Goal: Navigation & Orientation: Find specific page/section

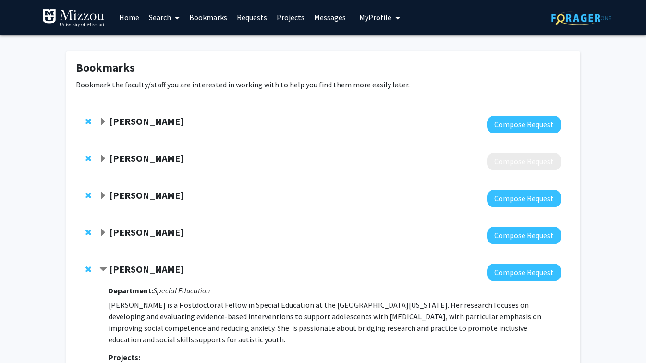
click at [317, 20] on link "Messages" at bounding box center [329, 17] width 41 height 34
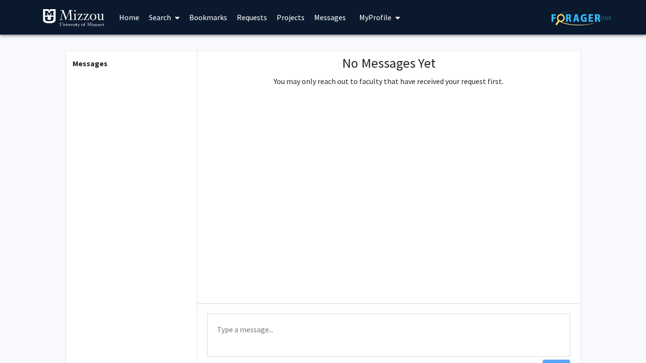
click at [320, 19] on link "Messages" at bounding box center [329, 17] width 41 height 34
click at [288, 18] on link "Projects" at bounding box center [290, 17] width 37 height 34
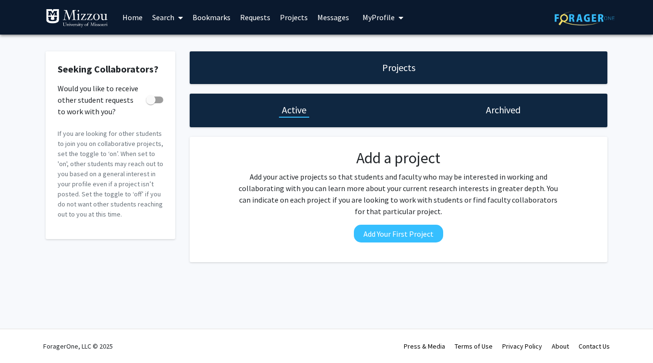
click at [252, 15] on link "Requests" at bounding box center [255, 17] width 40 height 34
